Goal: Task Accomplishment & Management: Manage account settings

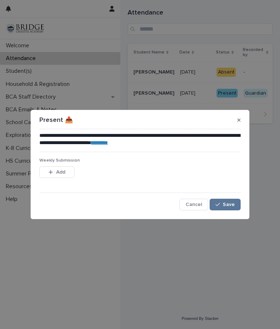
click at [53, 175] on button "Add" at bounding box center [56, 172] width 35 height 12
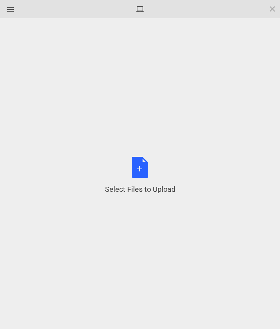
click at [138, 175] on div "Select Files to Upload or Drag and Drop, Copy and Paste Files" at bounding box center [140, 176] width 70 height 38
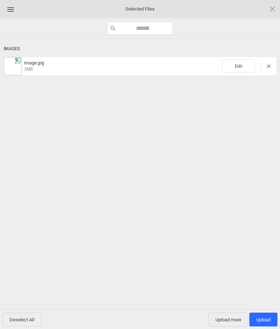
click at [266, 319] on span "Upload 1" at bounding box center [263, 319] width 14 height 5
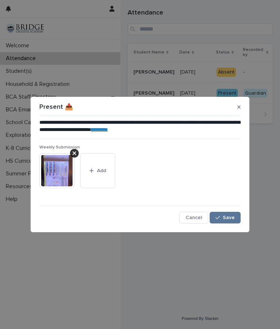
click at [226, 217] on span "Save" at bounding box center [229, 217] width 12 height 5
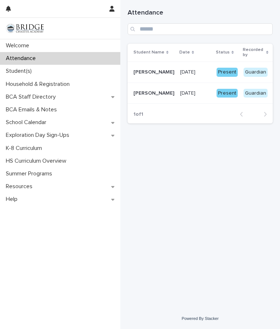
click at [74, 68] on div "Student(s)" at bounding box center [60, 71] width 120 height 13
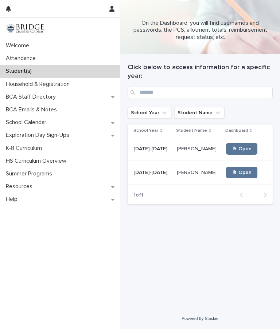
click at [194, 172] on p "[PERSON_NAME]" at bounding box center [197, 172] width 41 height 8
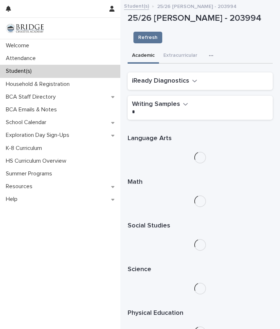
click at [188, 55] on button "Extracurricular" at bounding box center [180, 55] width 43 height 15
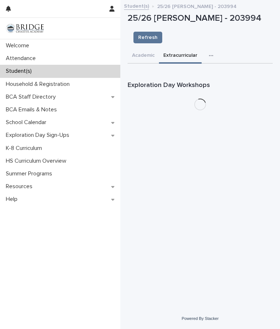
click at [211, 58] on button "button" at bounding box center [212, 55] width 16 height 15
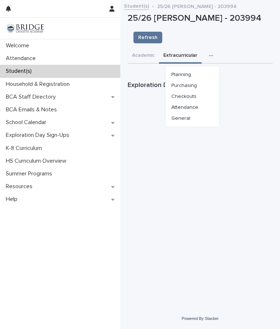
click at [208, 87] on button "Purchasing" at bounding box center [192, 85] width 48 height 11
